Goal: Information Seeking & Learning: Learn about a topic

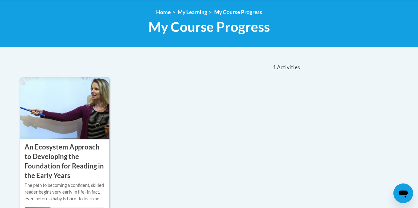
scroll to position [154, 0]
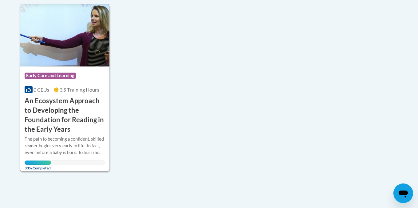
click at [68, 103] on h3 "An Ecosystem Approach to Developing the Foundation for Reading in the Early Yea…" at bounding box center [65, 115] width 80 height 38
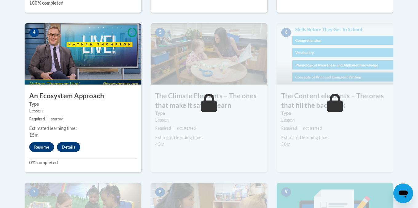
scroll to position [368, 0]
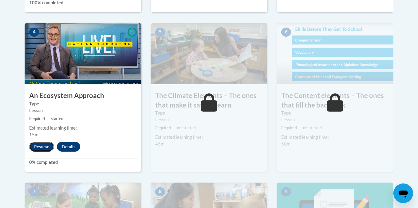
click at [37, 148] on button "Resume" at bounding box center [41, 147] width 25 height 10
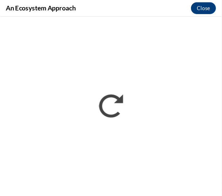
scroll to position [348, 0]
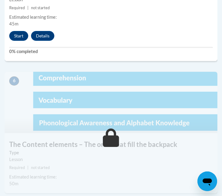
scroll to position [829, 0]
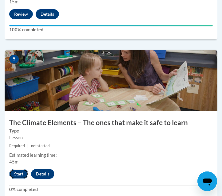
click at [15, 173] on button "Start" at bounding box center [18, 174] width 19 height 10
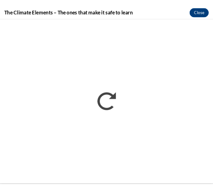
scroll to position [666, 0]
